Goal: Information Seeking & Learning: Check status

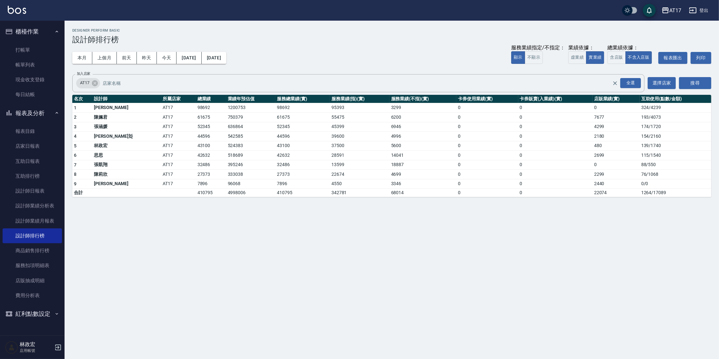
click at [702, 11] on button "登出" at bounding box center [699, 11] width 25 height 12
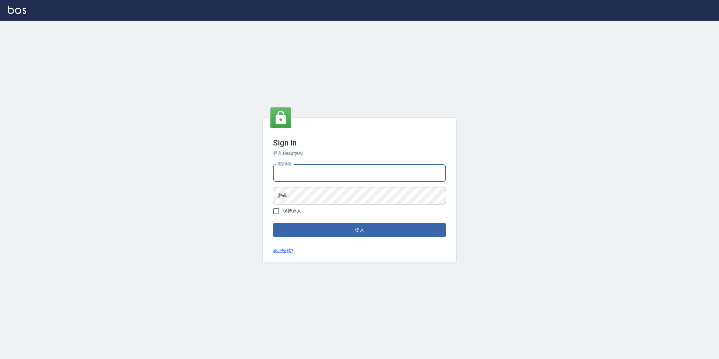
click at [322, 171] on input "電話號碼" at bounding box center [359, 173] width 173 height 17
type input "0963199014"
click at [427, 230] on button "登入" at bounding box center [359, 230] width 173 height 14
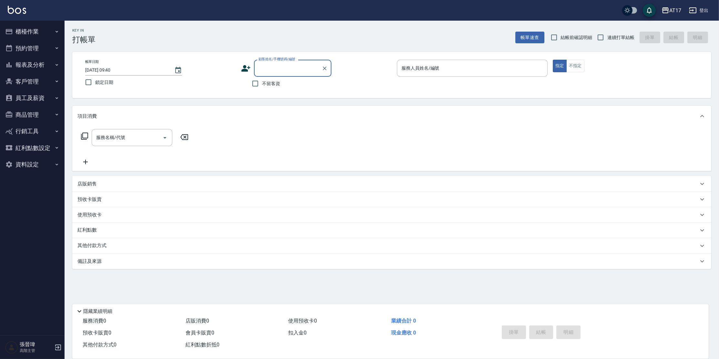
click at [16, 63] on button "報表及分析" at bounding box center [32, 65] width 59 height 17
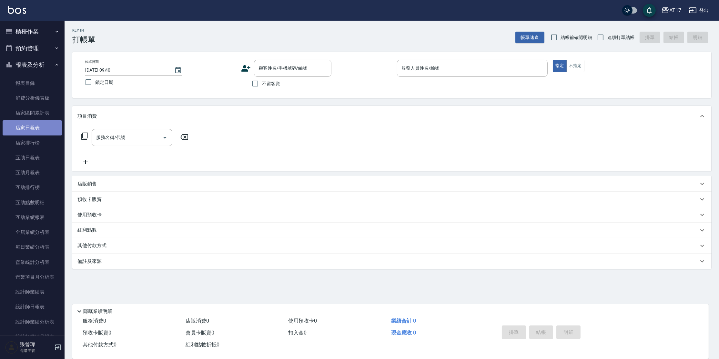
click at [38, 127] on link "店家日報表" at bounding box center [32, 127] width 59 height 15
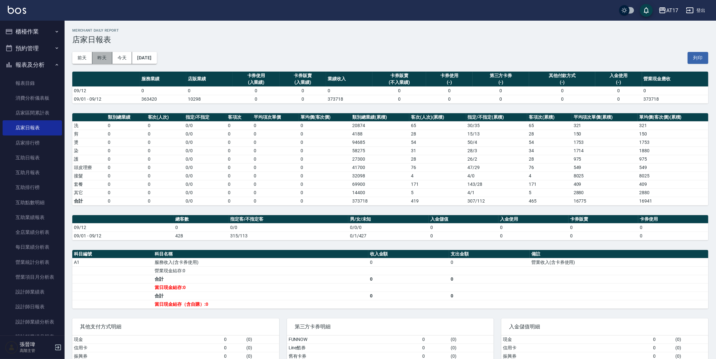
click at [100, 60] on button "昨天" at bounding box center [102, 58] width 20 height 12
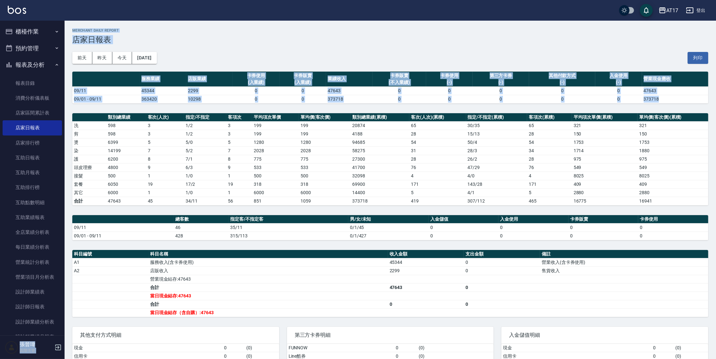
drag, startPoint x: 65, startPoint y: 140, endPoint x: 63, endPoint y: 152, distance: 12.1
click at [63, 152] on div "AT17 登出 櫃檯作業 打帳單 帳單列表 掛單列表 座位開單 營業儀表板 現金收支登錄 高階收支登錄 材料自購登錄 每日結帳 排班表 現場電腦打卡 掃碼打卡…" at bounding box center [358, 209] width 716 height 418
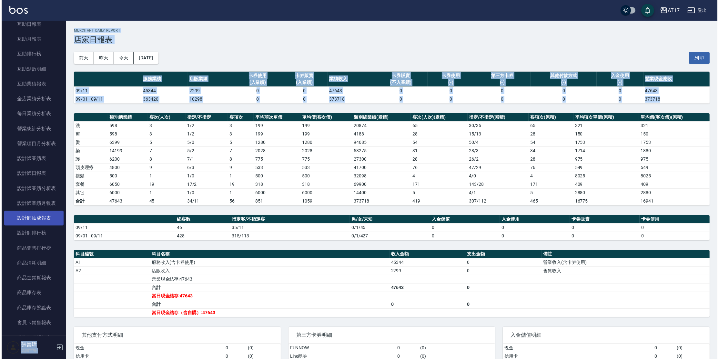
scroll to position [136, 0]
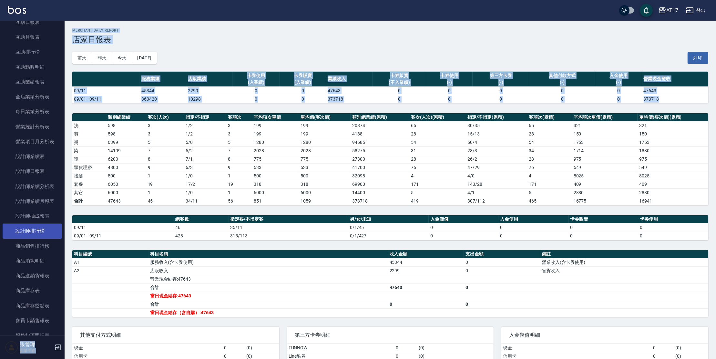
click at [31, 228] on link "設計師排行榜" at bounding box center [32, 231] width 59 height 15
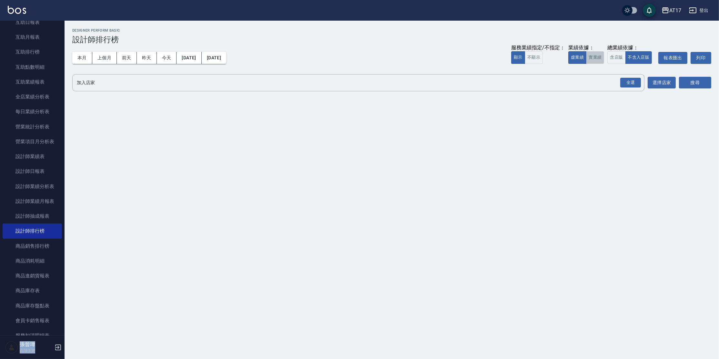
click at [598, 60] on button "實業績" at bounding box center [595, 57] width 18 height 13
click at [612, 57] on button "含店販" at bounding box center [617, 57] width 18 height 13
click at [627, 82] on div "全選" at bounding box center [631, 83] width 21 height 10
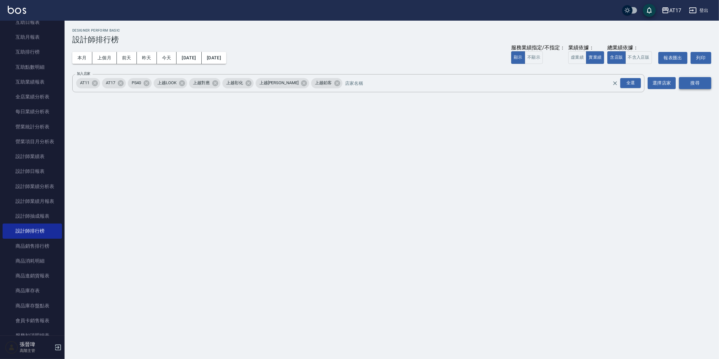
click at [697, 81] on button "搜尋" at bounding box center [695, 83] width 32 height 12
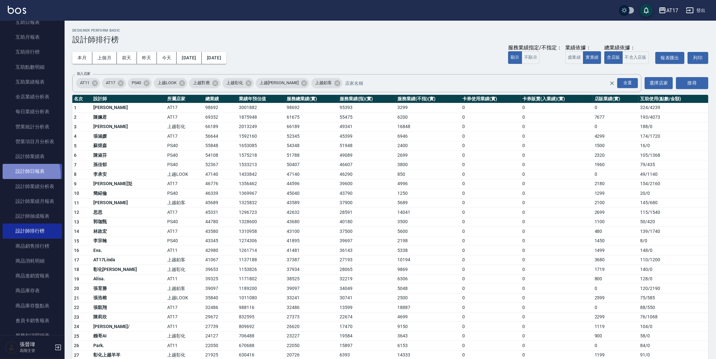
click at [9, 176] on link "設計師日報表" at bounding box center [32, 171] width 59 height 15
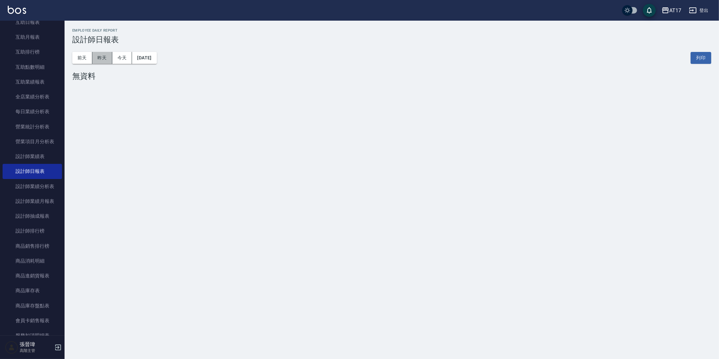
click at [103, 64] on div "前天 昨天 今天 2025/09/12 列印" at bounding box center [391, 57] width 639 height 27
click at [106, 60] on button "昨天" at bounding box center [102, 58] width 20 height 12
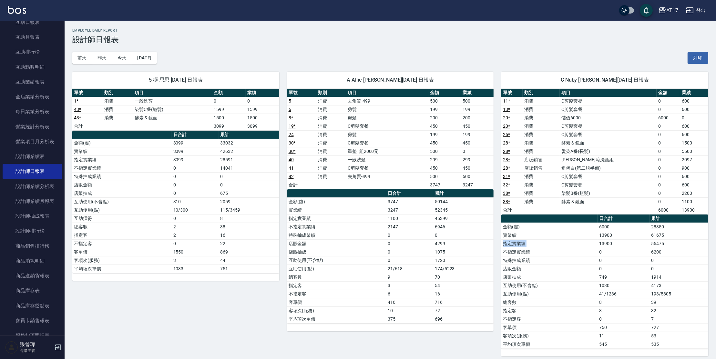
drag, startPoint x: 663, startPoint y: 238, endPoint x: 687, endPoint y: 236, distance: 24.0
click at [687, 236] on tbody "金額(虛) 6000 28350 實業績 13900 61675 指定實業績 13900 55475 不指定實業績 0 6200 特殊抽成業績 0 0 店販金…" at bounding box center [604, 286] width 207 height 126
drag, startPoint x: 658, startPoint y: 237, endPoint x: 681, endPoint y: 236, distance: 22.9
click at [681, 236] on td "61675" at bounding box center [679, 235] width 58 height 8
click at [46, 184] on link "設計師業績分析表" at bounding box center [32, 186] width 59 height 15
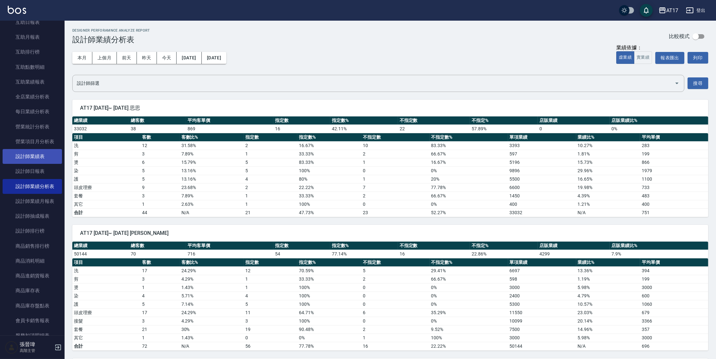
click at [46, 152] on link "設計師業績表" at bounding box center [32, 156] width 59 height 15
